Goal: Task Accomplishment & Management: Manage account settings

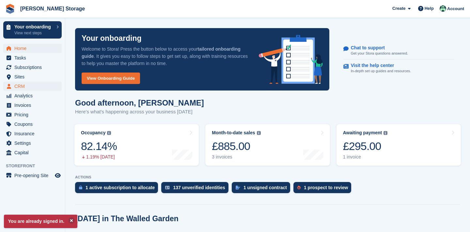
click at [21, 85] on span "CRM" at bounding box center [33, 86] width 39 height 9
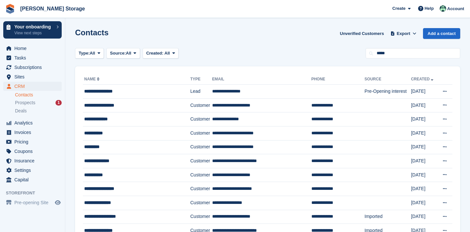
type input "*****"
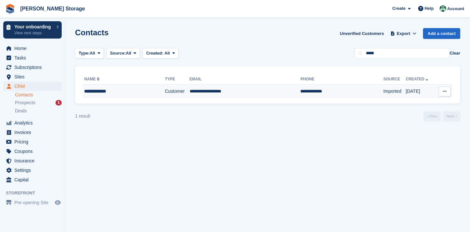
click at [111, 92] on div "**********" at bounding box center [116, 91] width 65 height 7
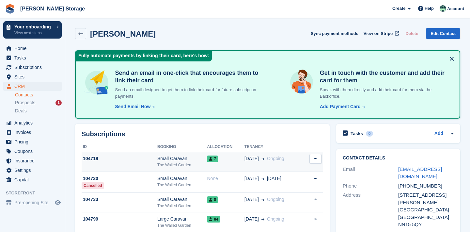
click at [317, 159] on icon at bounding box center [316, 158] width 4 height 4
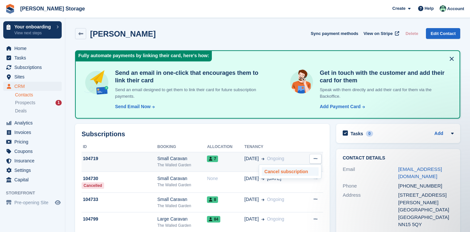
click at [307, 168] on p "Cancel subscription" at bounding box center [290, 171] width 57 height 8
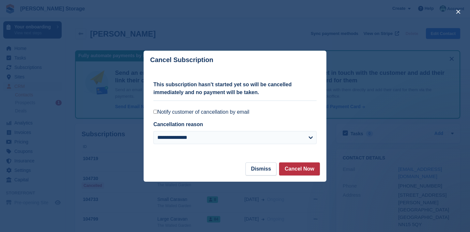
click at [193, 111] on label "Notify customer of cancellation by email" at bounding box center [234, 112] width 163 height 7
click at [295, 176] on footer "Dismiss Cancel Now" at bounding box center [235, 171] width 183 height 19
click at [296, 170] on button "Cancel Now" at bounding box center [299, 168] width 41 height 13
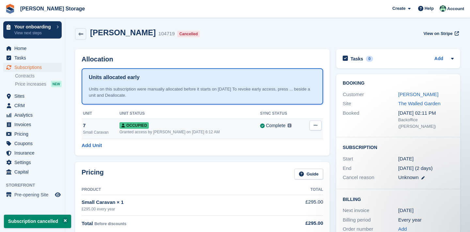
click at [317, 127] on icon at bounding box center [316, 125] width 4 height 4
click at [302, 159] on p "Deallocate" at bounding box center [290, 160] width 57 height 8
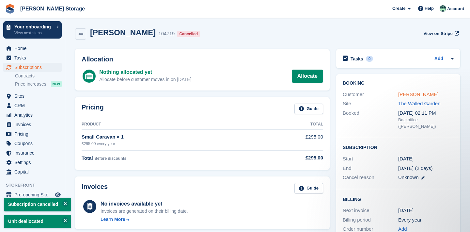
click at [421, 93] on link "[PERSON_NAME]" at bounding box center [418, 94] width 40 height 6
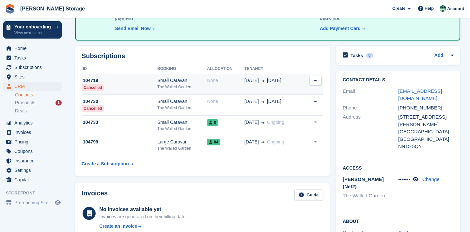
scroll to position [86, 0]
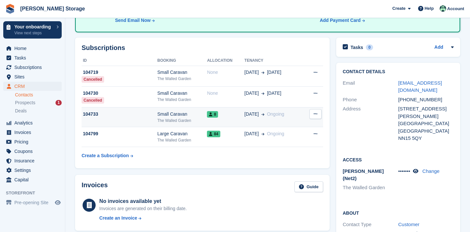
click at [313, 117] on button at bounding box center [315, 114] width 12 height 10
click at [306, 128] on p "Cancel subscription" at bounding box center [290, 126] width 57 height 8
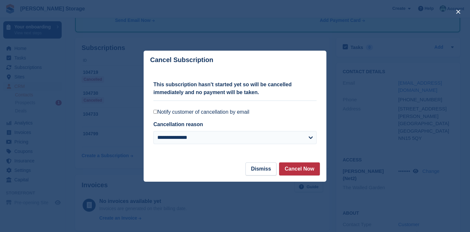
click at [220, 116] on div "**********" at bounding box center [234, 115] width 163 height 93
click at [226, 109] on label "Notify customer of cancellation by email" at bounding box center [234, 112] width 163 height 7
click at [294, 167] on button "Cancel Now" at bounding box center [299, 168] width 41 height 13
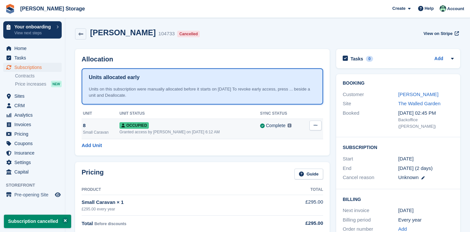
click at [317, 125] on icon at bounding box center [316, 125] width 4 height 4
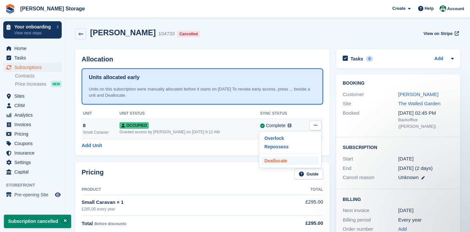
click at [301, 157] on p "Deallocate" at bounding box center [290, 160] width 57 height 8
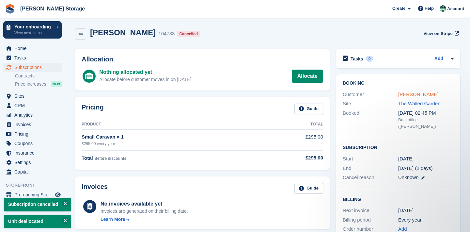
click at [408, 95] on link "[PERSON_NAME]" at bounding box center [418, 94] width 40 height 6
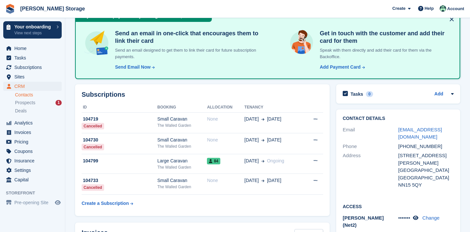
scroll to position [42, 0]
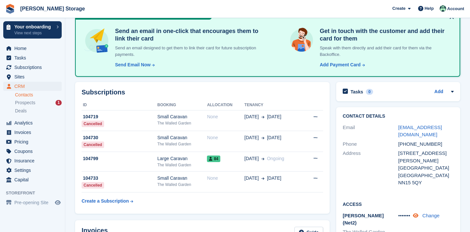
click at [418, 213] on icon at bounding box center [416, 215] width 6 height 5
